Goal: Information Seeking & Learning: Check status

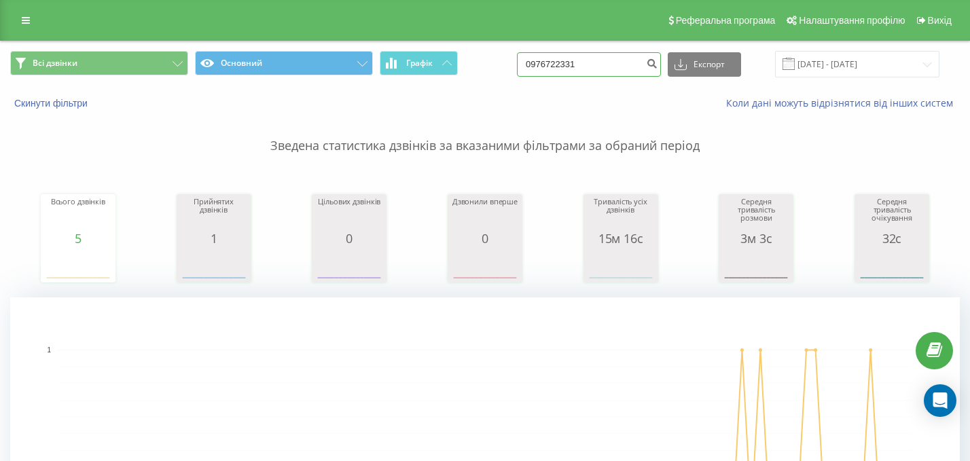
click at [610, 65] on input "0976722331" at bounding box center [589, 64] width 144 height 24
paste input "82509874"
type input "0982509874"
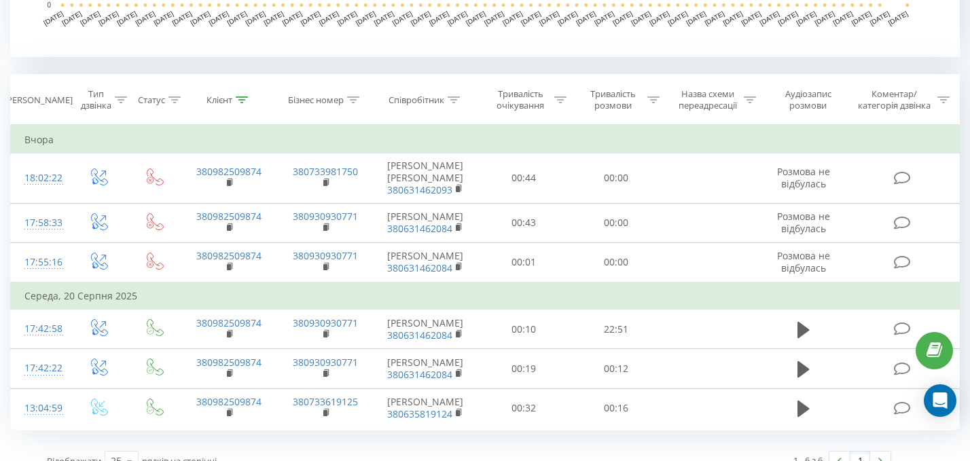
scroll to position [584, 0]
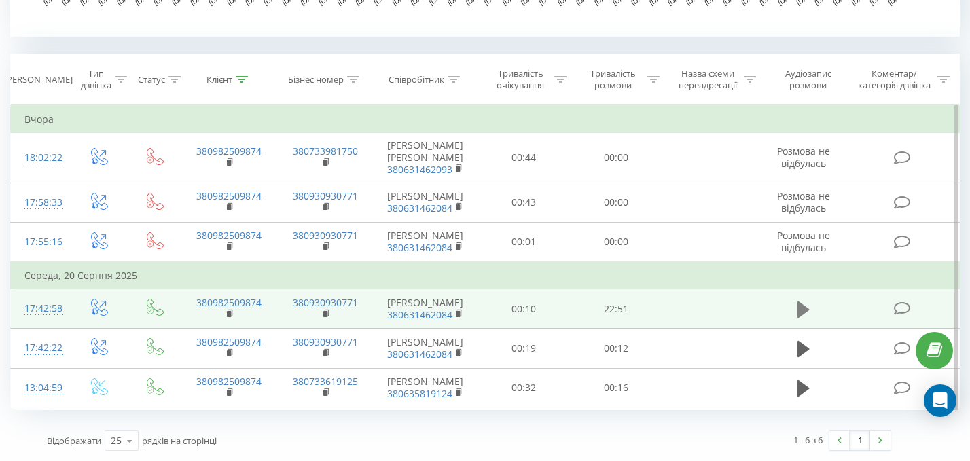
click at [799, 301] on icon at bounding box center [803, 309] width 12 height 16
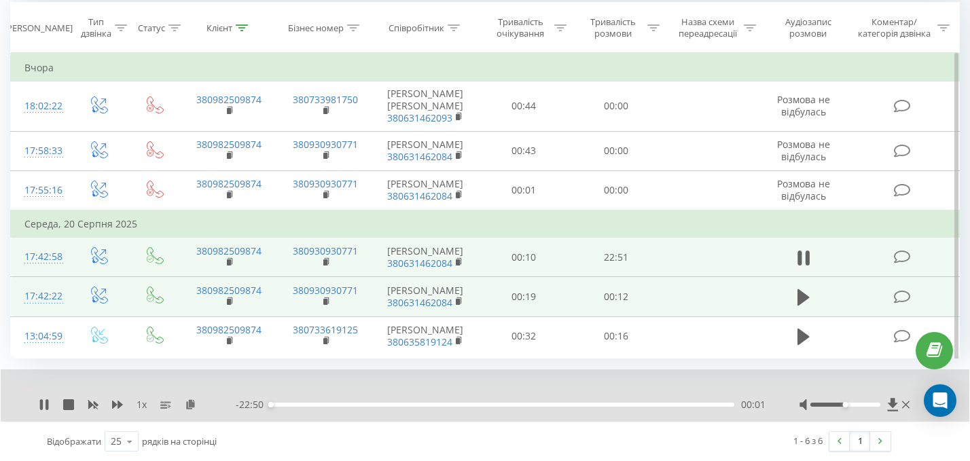
scroll to position [636, 0]
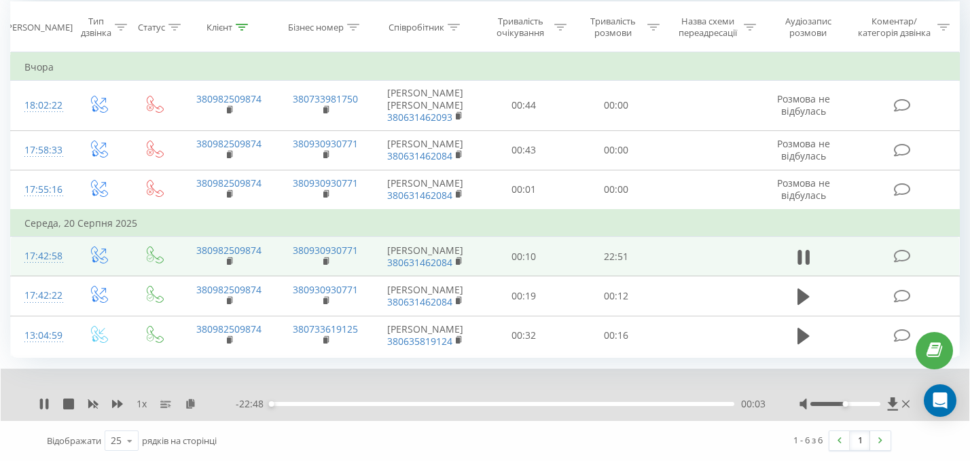
click at [855, 406] on div at bounding box center [855, 404] width 113 height 14
click at [523, 403] on div "00:04" at bounding box center [502, 404] width 464 height 4
click at [647, 403] on div "12:27" at bounding box center [502, 404] width 464 height 4
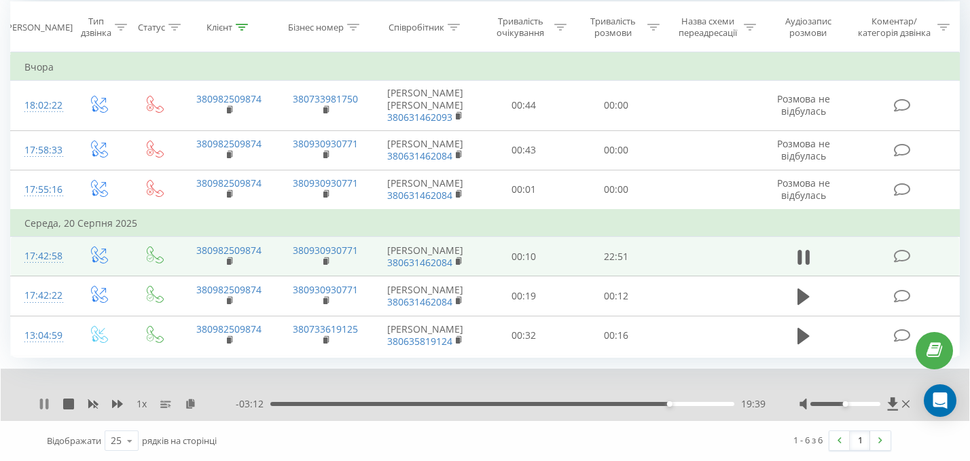
click at [46, 402] on icon at bounding box center [46, 404] width 3 height 11
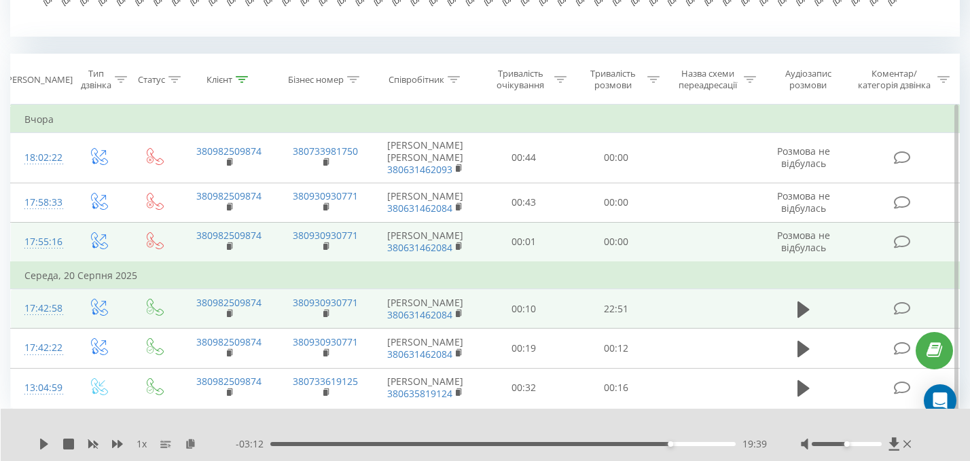
scroll to position [0, 0]
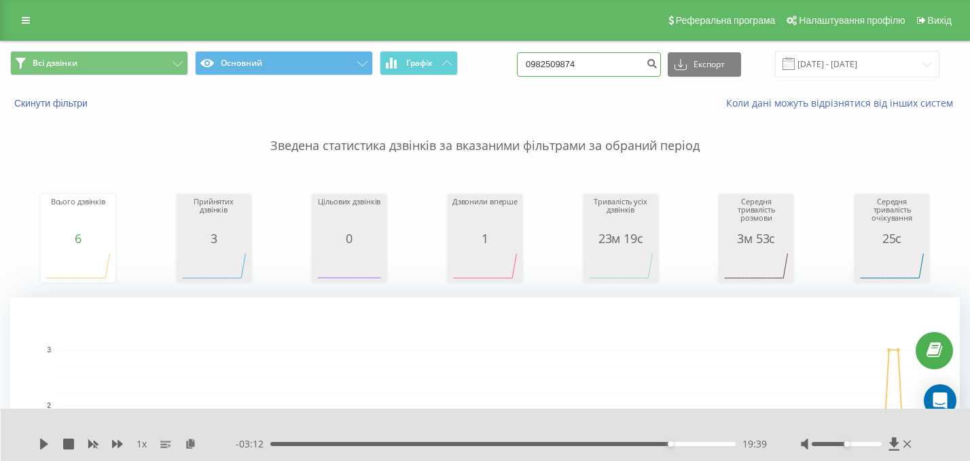
click at [630, 58] on input "0982509874" at bounding box center [589, 64] width 144 height 24
click at [76, 106] on button "Скинути фільтри" at bounding box center [52, 103] width 84 height 12
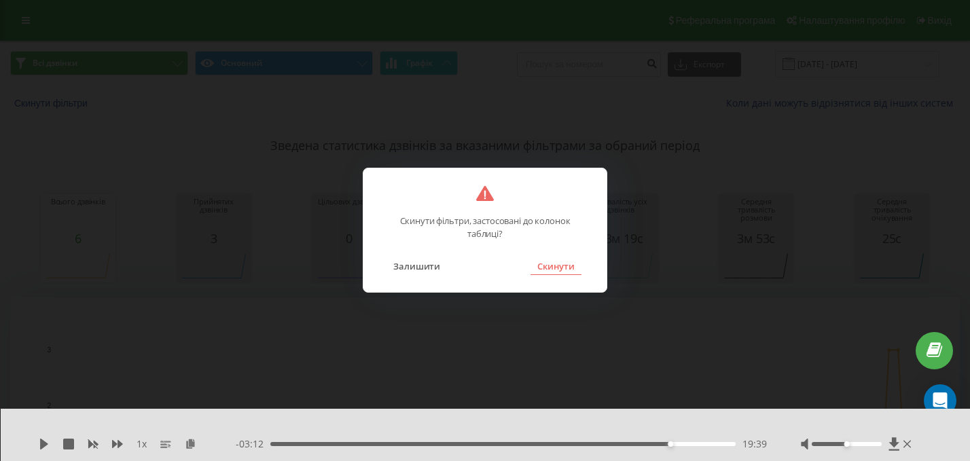
click at [544, 268] on button "Скинути" at bounding box center [555, 266] width 51 height 18
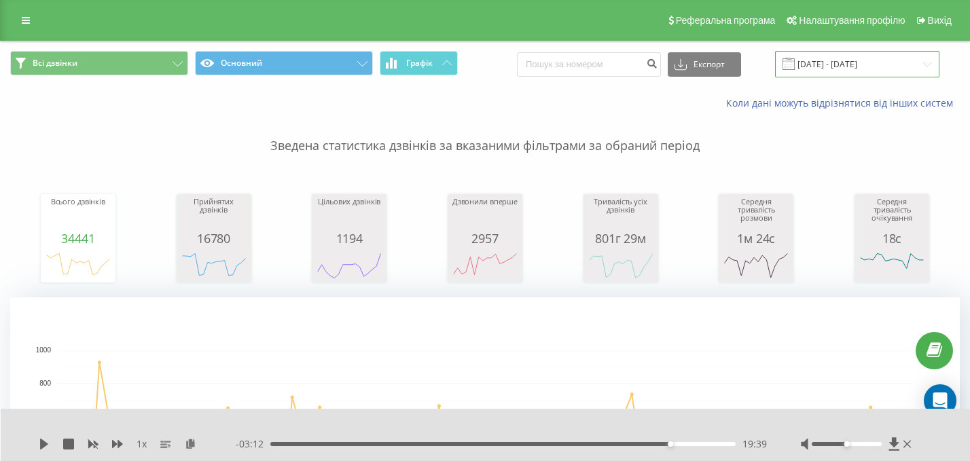
click at [823, 63] on input "[DATE] - [DATE]" at bounding box center [857, 64] width 164 height 26
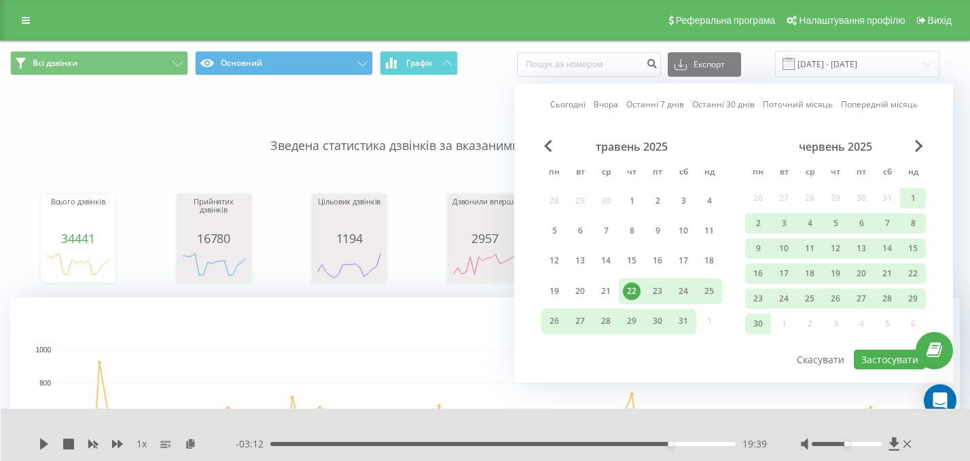
click at [559, 96] on div "Сьогодні Вчора Останні 7 днів Останні 30 днів Поточний місяць Попередній місяць…" at bounding box center [733, 233] width 439 height 299
click at [561, 100] on link "Сьогодні" at bounding box center [567, 104] width 35 height 13
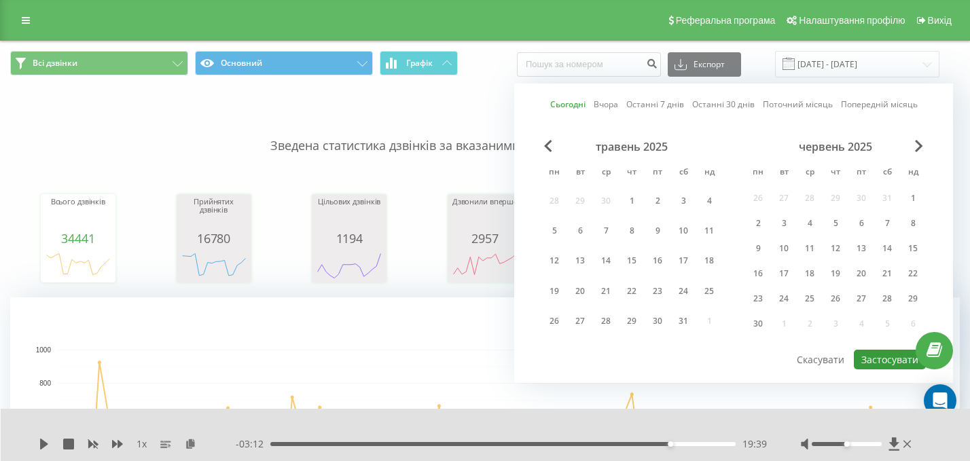
click at [871, 365] on button "Застосувати" at bounding box center [890, 360] width 72 height 20
type input "[DATE] - [DATE]"
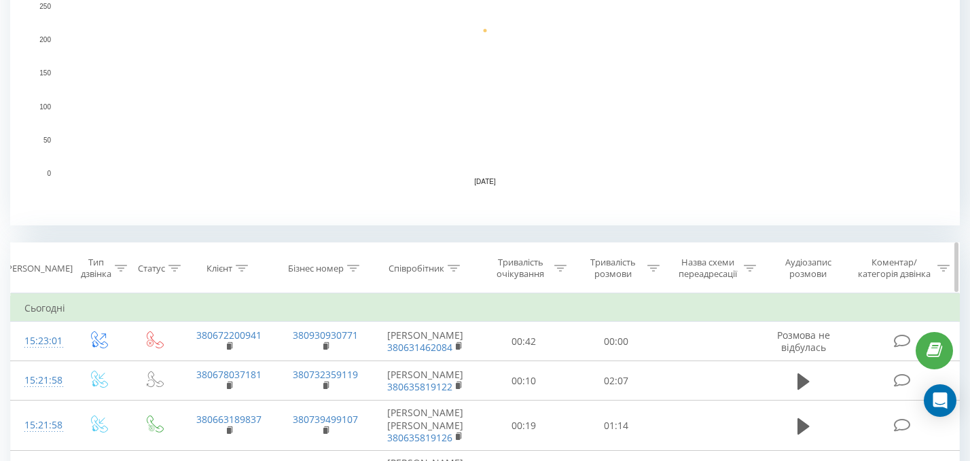
scroll to position [327, 0]
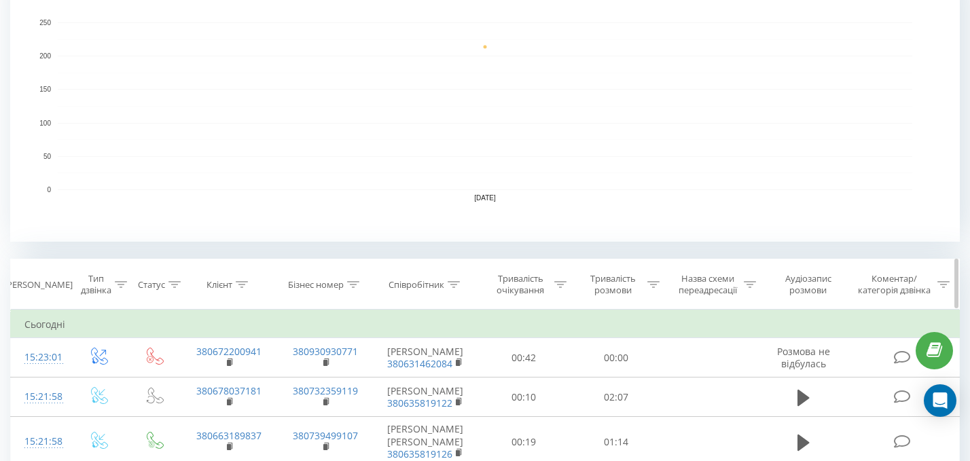
click at [455, 287] on icon at bounding box center [453, 284] width 12 height 7
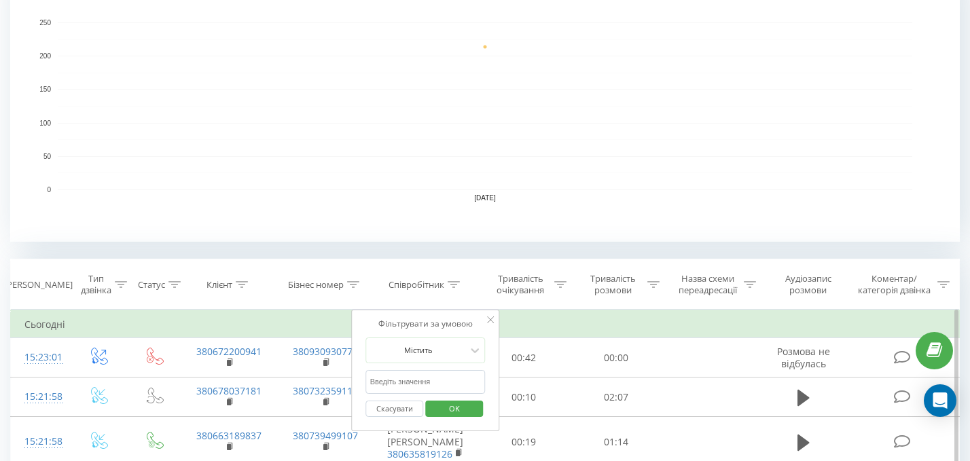
click at [392, 384] on input "text" at bounding box center [426, 382] width 120 height 24
type input "[PERSON_NAME]"
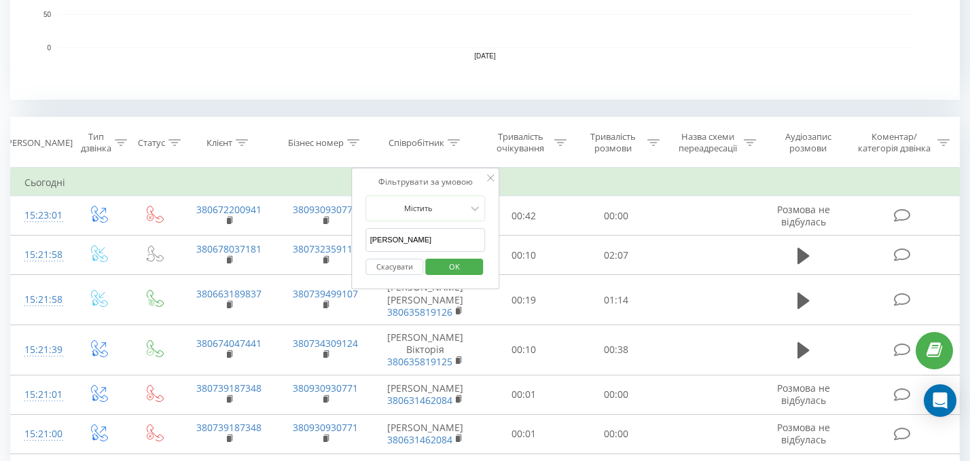
scroll to position [472, 0]
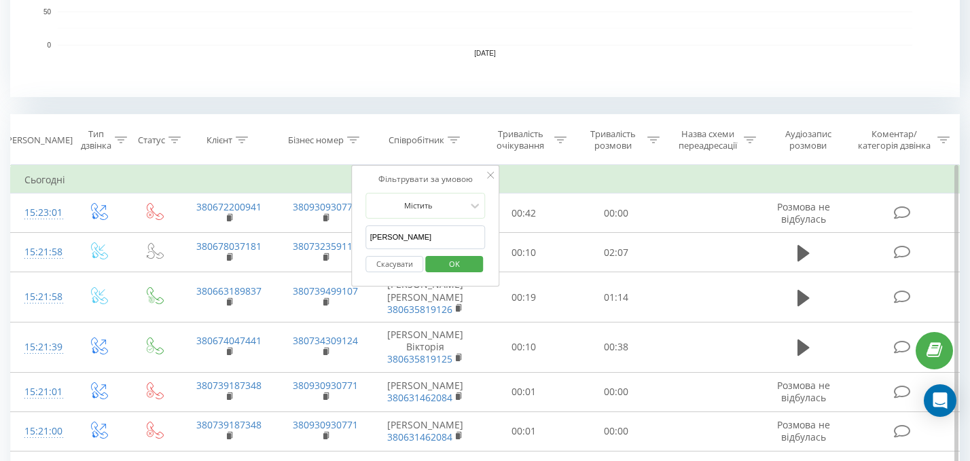
click at [449, 268] on span "OK" at bounding box center [454, 263] width 38 height 21
